Goal: Task Accomplishment & Management: Use online tool/utility

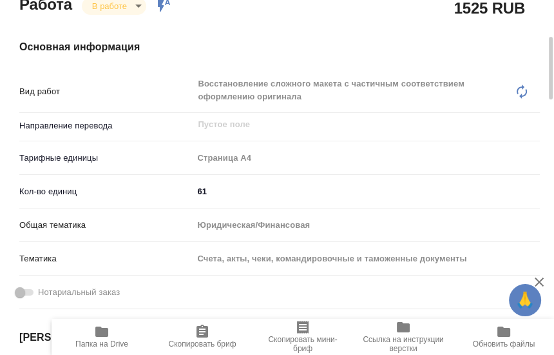
scroll to position [209, 0]
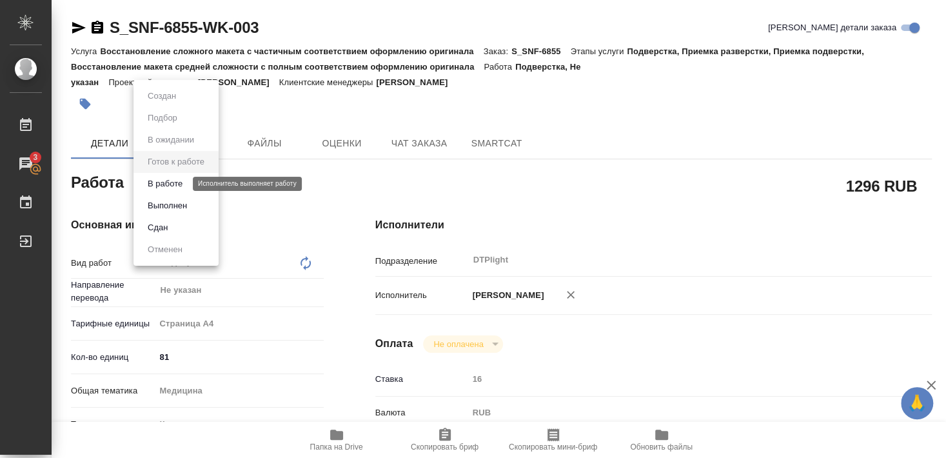
click at [174, 180] on button "В работе" at bounding box center [165, 184] width 43 height 14
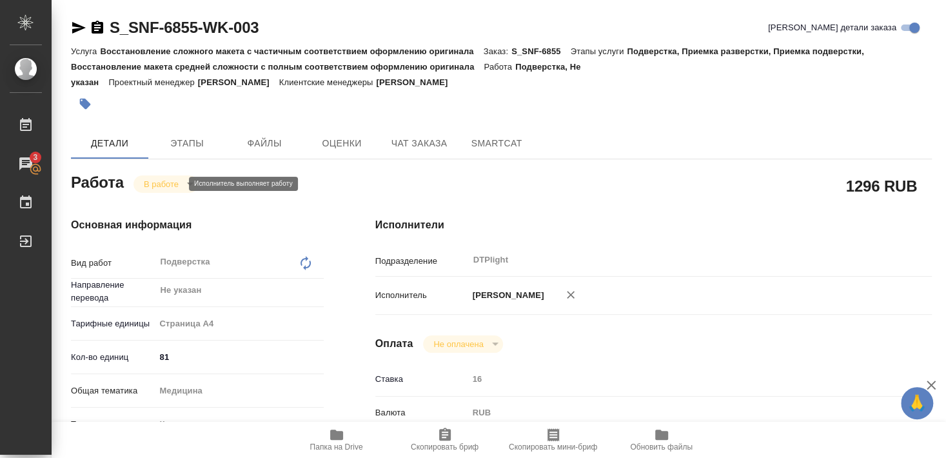
type textarea "x"
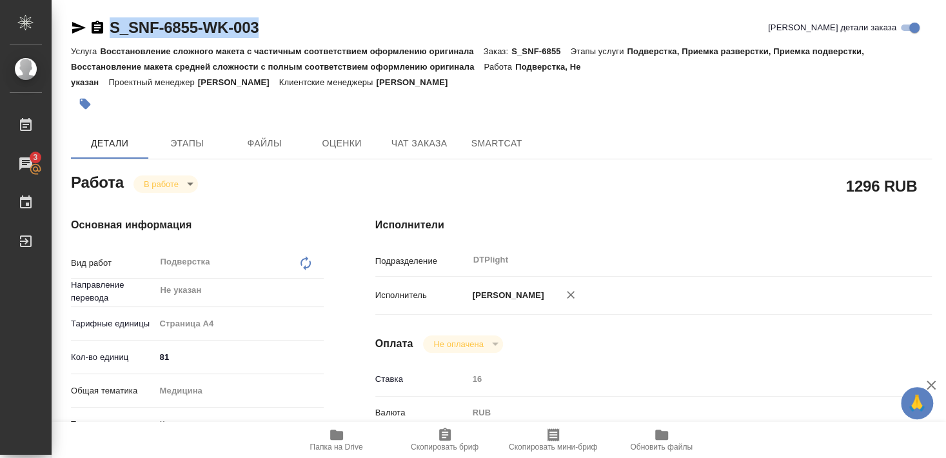
drag, startPoint x: 108, startPoint y: 39, endPoint x: 273, endPoint y: 41, distance: 165.7
click at [273, 41] on div "S_SNF-6855-WK-003 Кратко детали заказа" at bounding box center [501, 30] width 861 height 26
copy link "S_SNF-6855-WK-003"
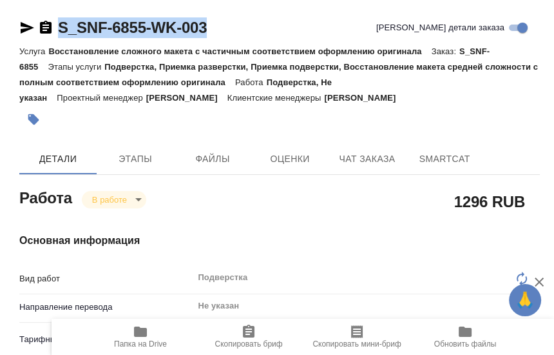
type textarea "x"
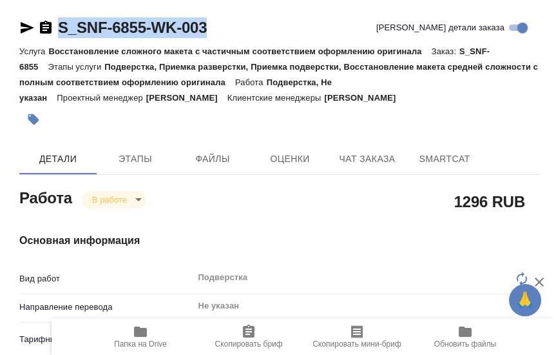
click at [201, 112] on div at bounding box center [193, 119] width 348 height 28
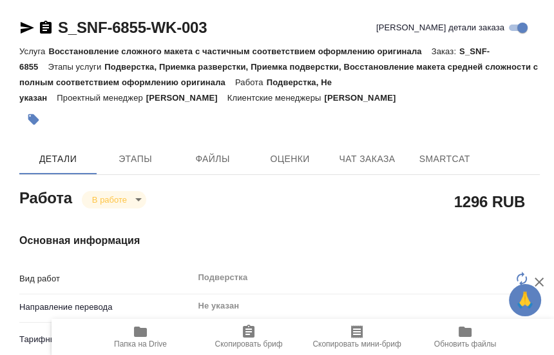
click at [119, 121] on div at bounding box center [193, 119] width 348 height 28
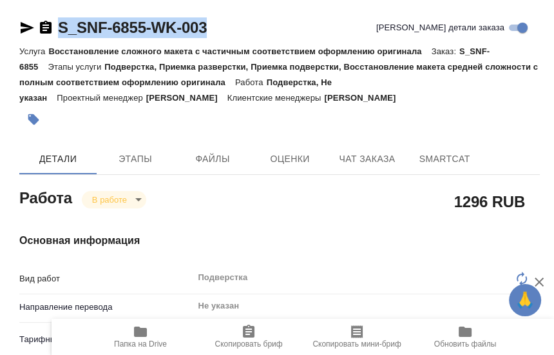
drag, startPoint x: 61, startPoint y: 39, endPoint x: 214, endPoint y: 21, distance: 153.9
click at [214, 21] on div "S_SNF-6855-WK-003 Кратко детали заказа" at bounding box center [279, 30] width 521 height 26
copy link "S_SNF-6855-WK-003"
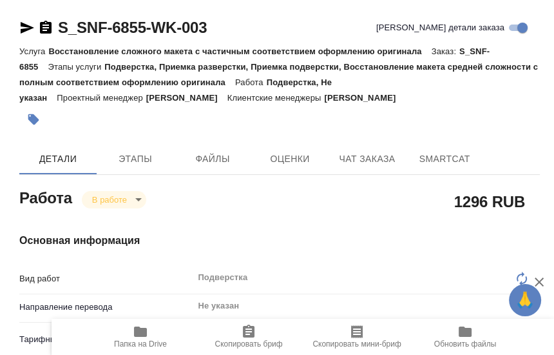
click at [183, 122] on div at bounding box center [193, 119] width 348 height 28
type textarea "x"
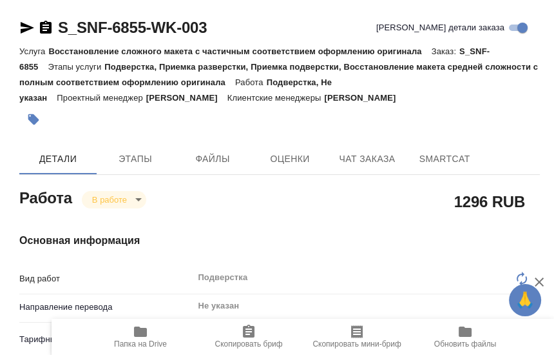
type textarea "x"
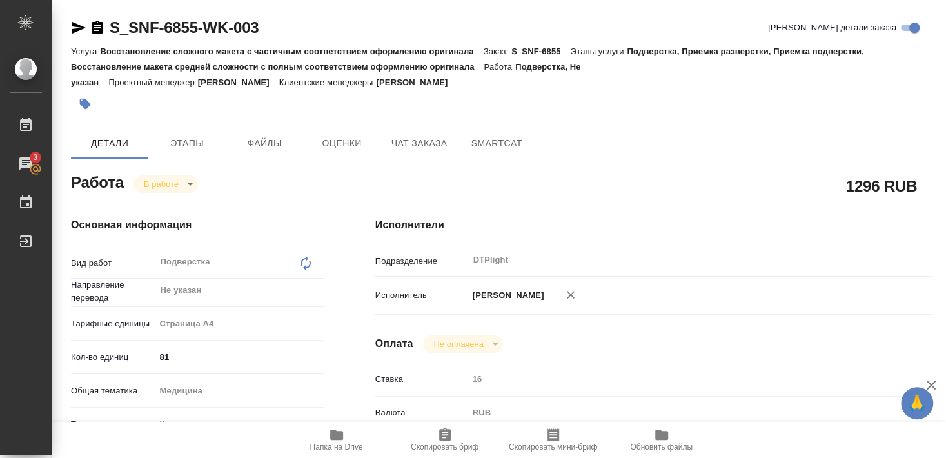
type textarea "x"
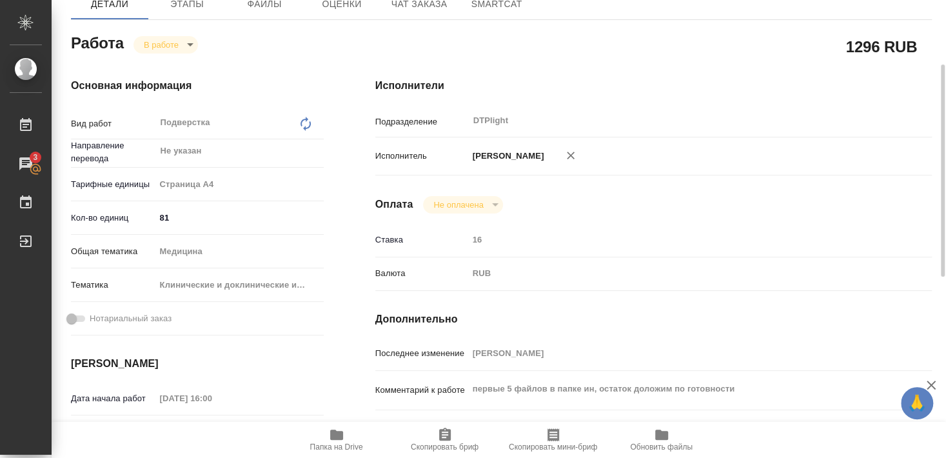
scroll to position [279, 0]
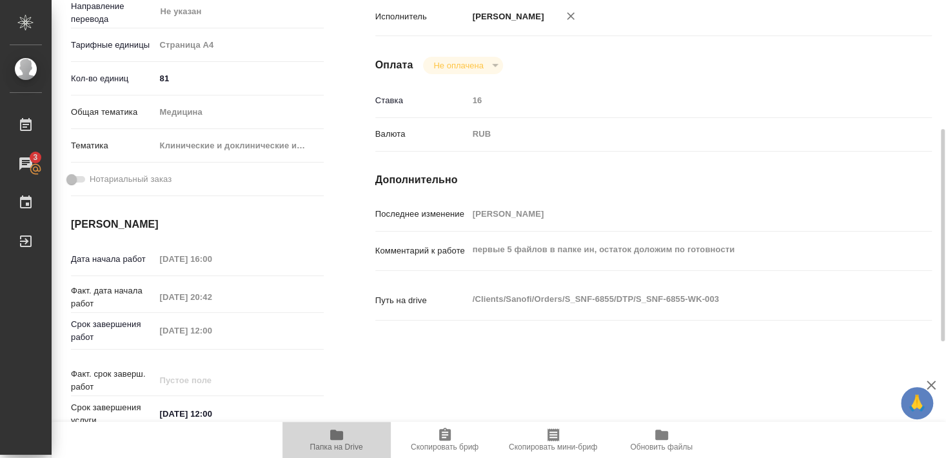
click at [332, 438] on icon "button" at bounding box center [336, 434] width 13 height 10
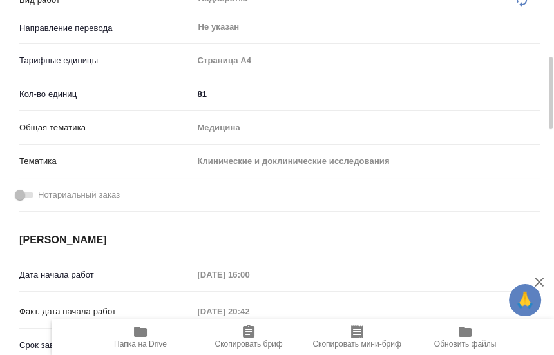
type textarea "x"
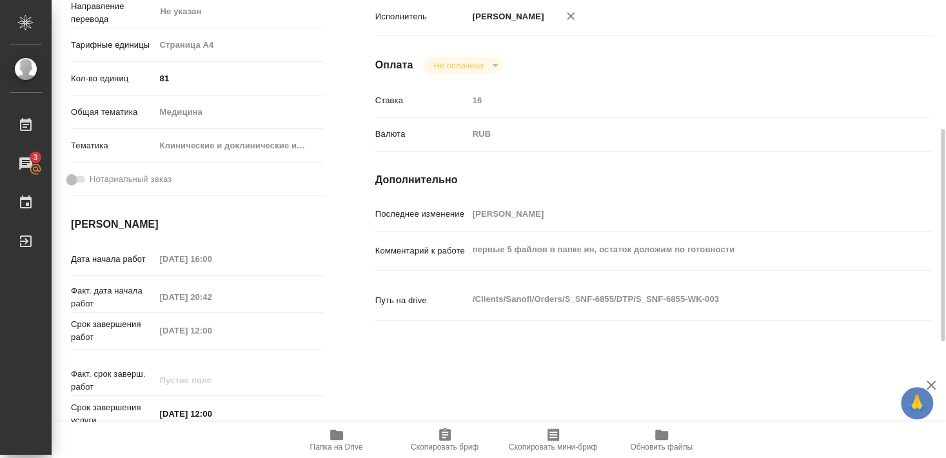
type textarea "x"
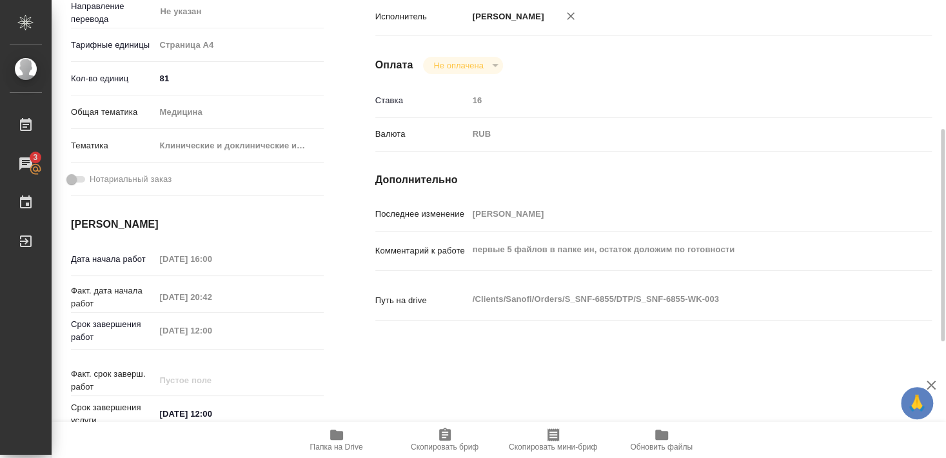
type textarea "x"
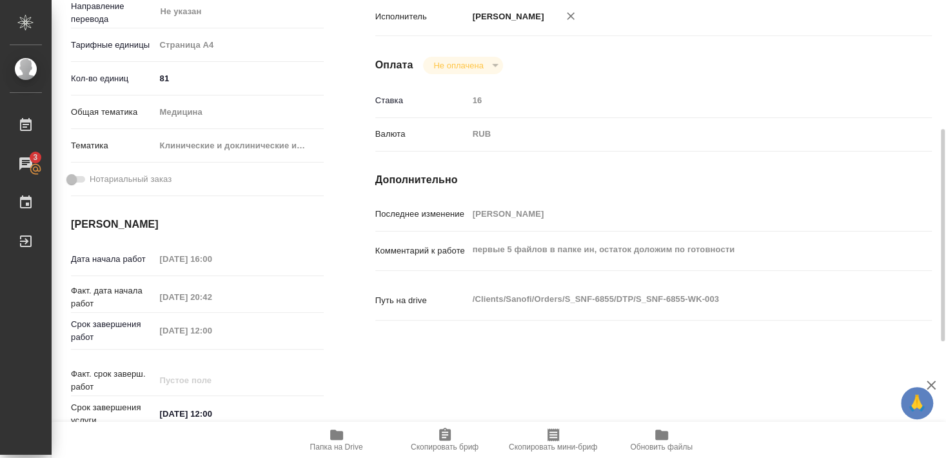
scroll to position [0, 0]
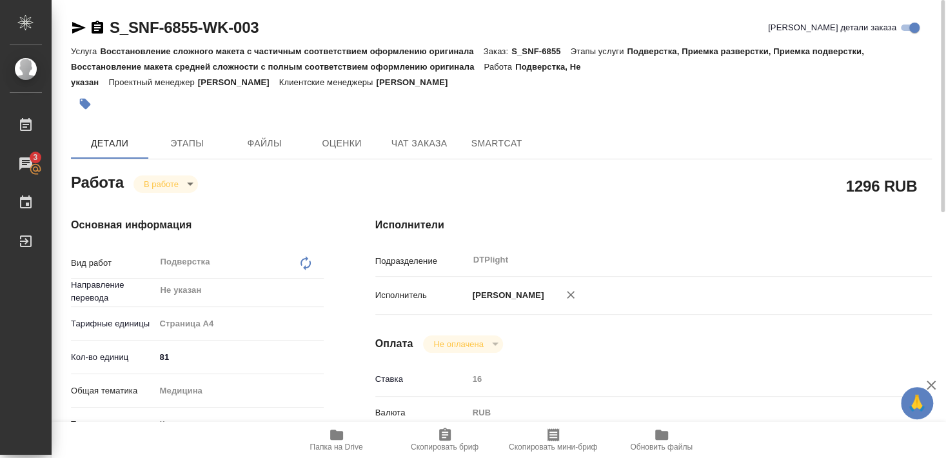
drag, startPoint x: 108, startPoint y: 40, endPoint x: 186, endPoint y: 36, distance: 78.1
click at [132, 54] on p "Восстановление сложного макета с частичным соответствием оформлению оригинала" at bounding box center [291, 51] width 383 height 10
drag, startPoint x: 141, startPoint y: 39, endPoint x: 195, endPoint y: 37, distance: 54.9
click at [195, 37] on div "S_SNF-6855-WK-003 Кратко детали заказа" at bounding box center [501, 30] width 861 height 26
copy link "S_SNF-6855"
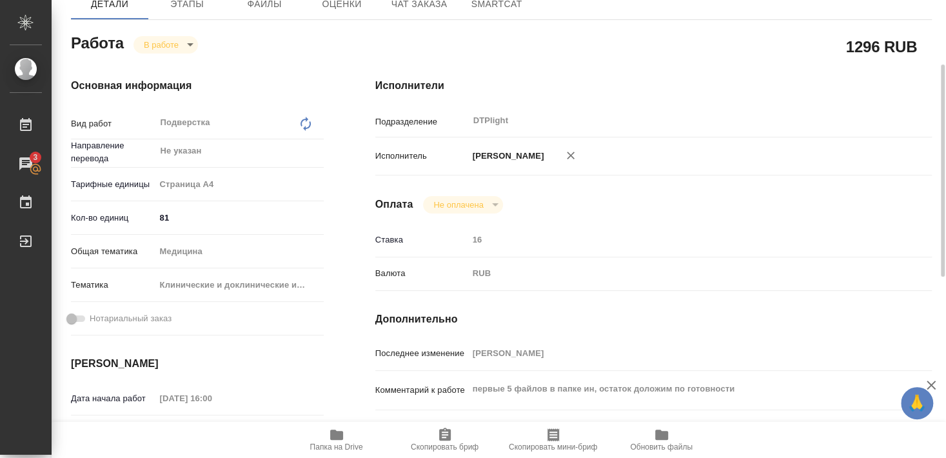
scroll to position [209, 0]
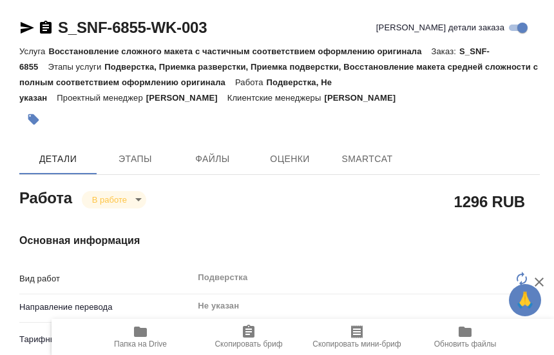
type textarea "x"
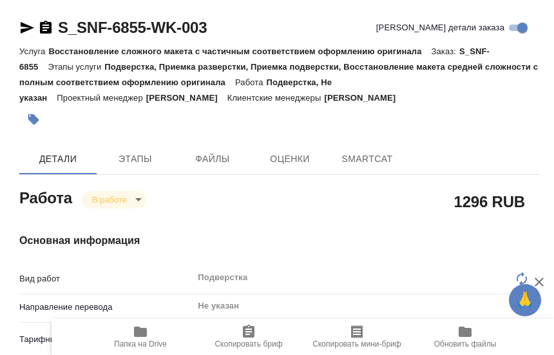
type textarea "x"
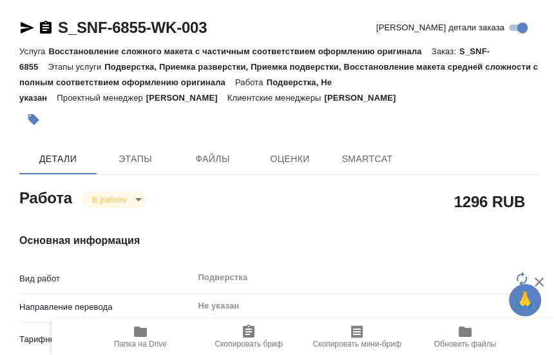
type textarea "x"
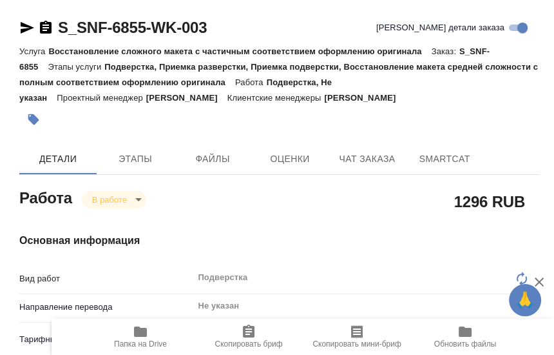
type textarea "x"
